Goal: Navigation & Orientation: Find specific page/section

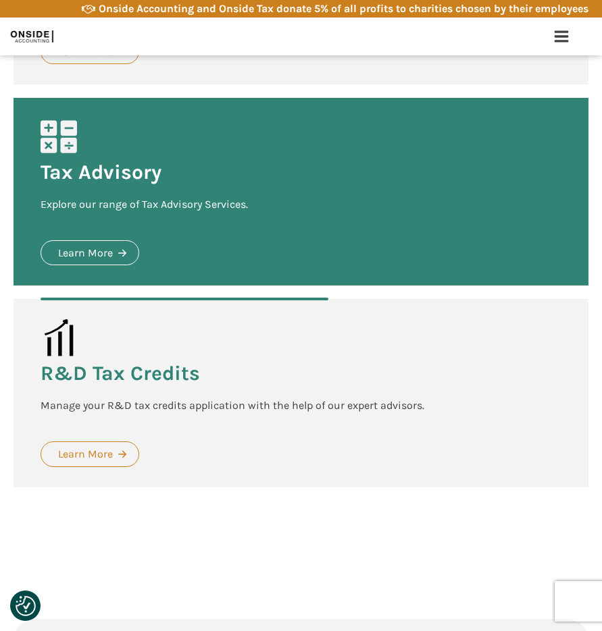
scroll to position [2773, 0]
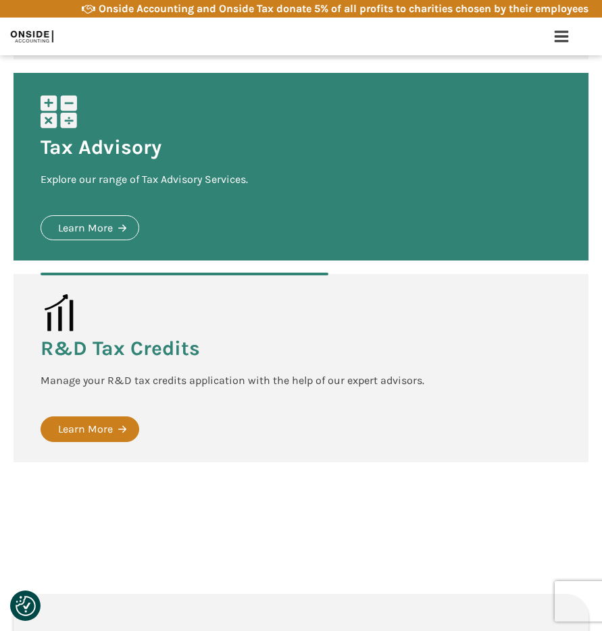
click at [90, 428] on div "Learn More" at bounding box center [85, 430] width 55 height 18
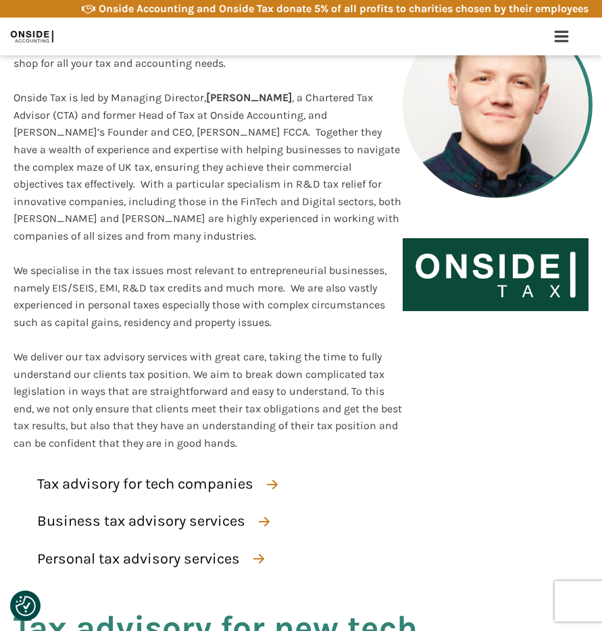
scroll to position [261, 0]
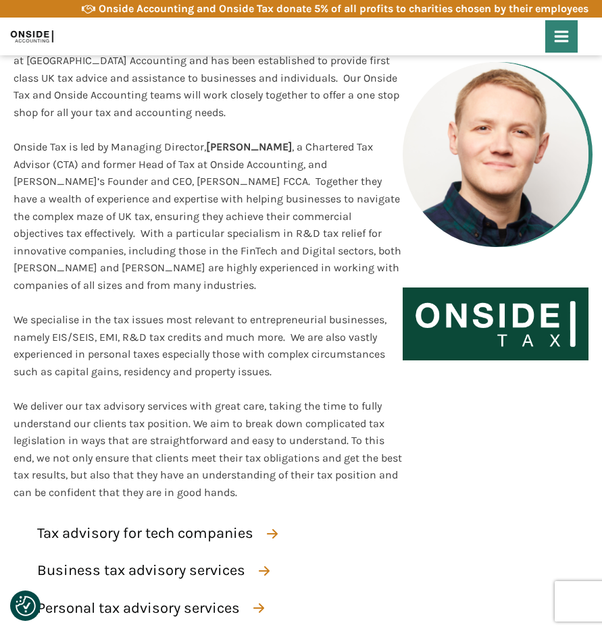
click at [551, 41] on div at bounding box center [561, 36] width 32 height 32
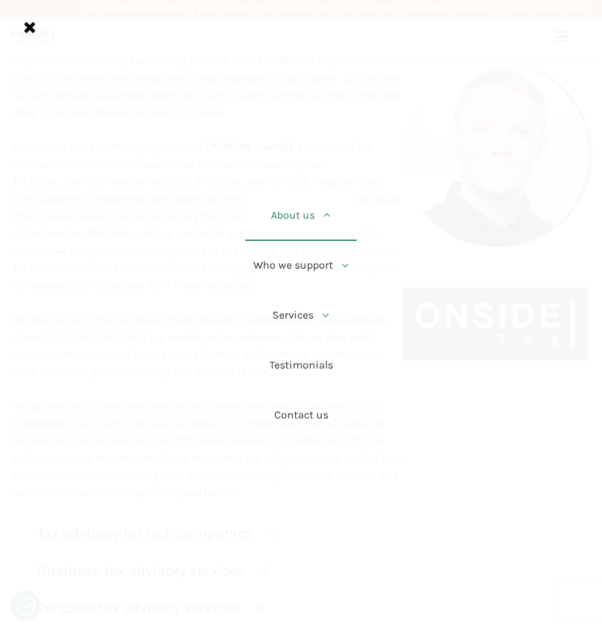
click at [313, 211] on link "About us" at bounding box center [300, 216] width 111 height 50
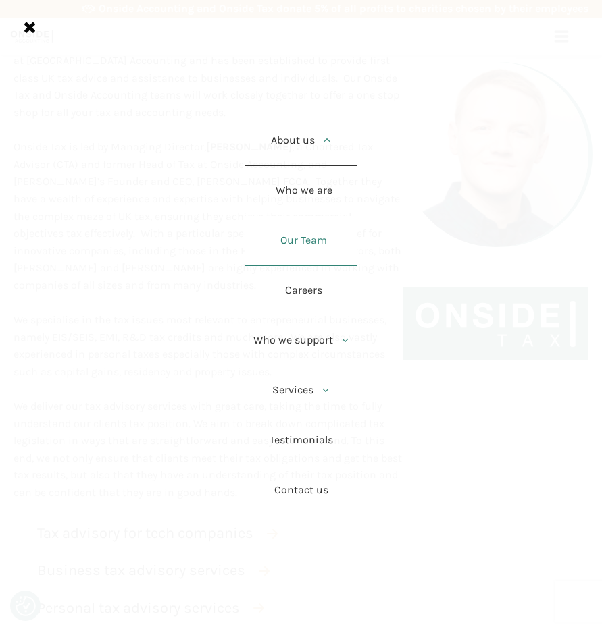
click at [310, 242] on link "Our Team" at bounding box center [300, 241] width 111 height 50
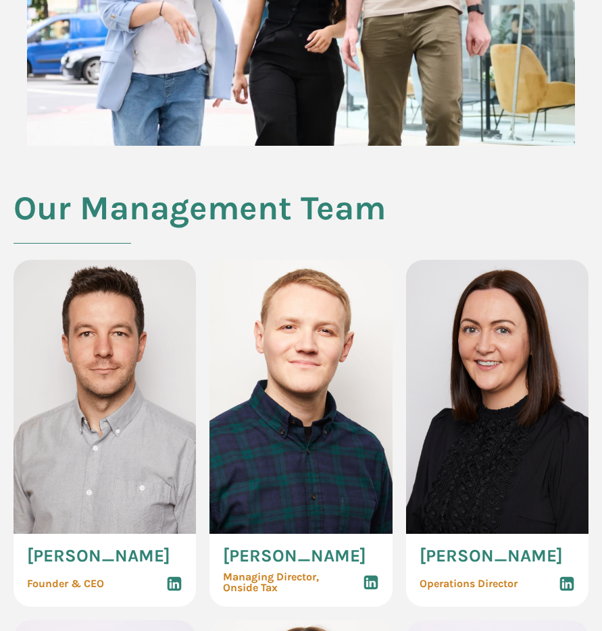
scroll to position [933, 0]
